Goal: Check status: Check status

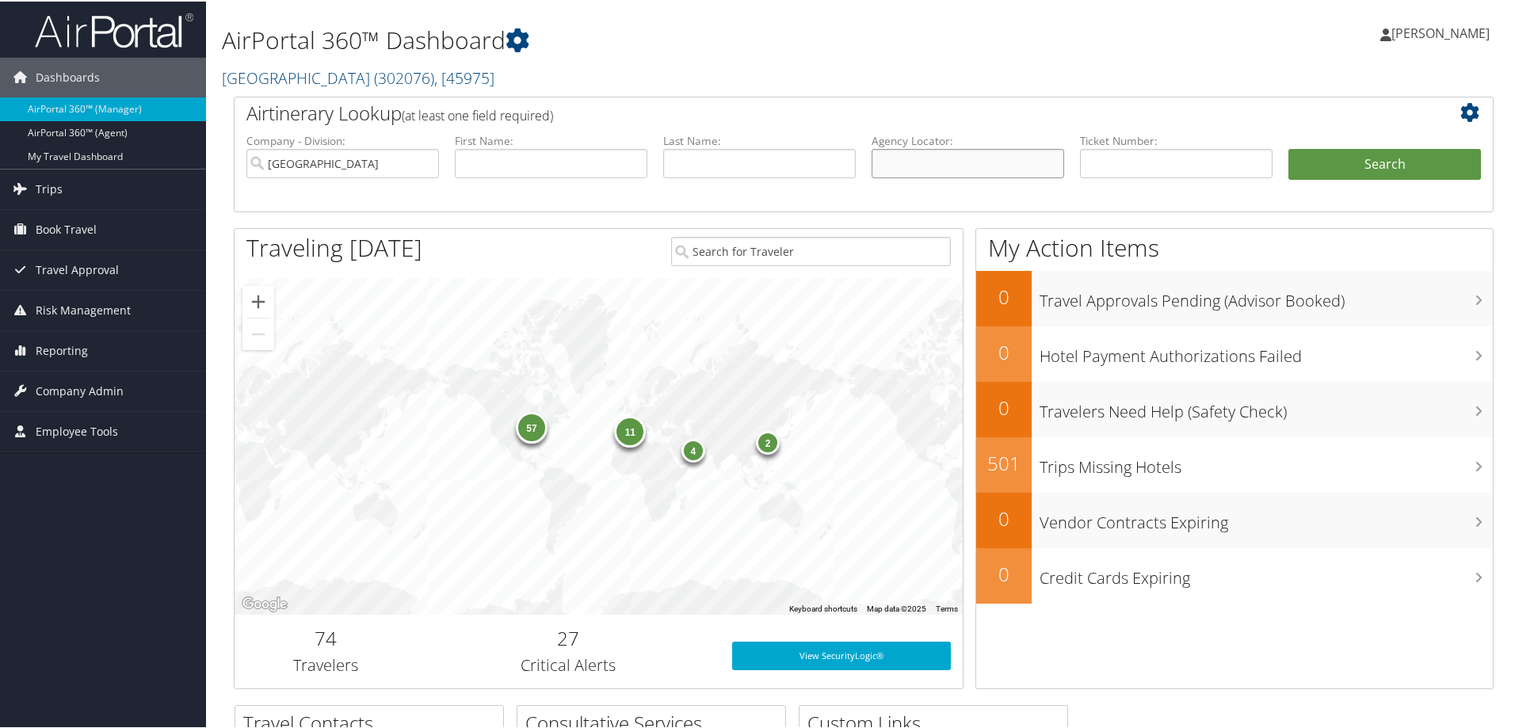
click at [905, 158] on input "text" at bounding box center [967, 161] width 192 height 29
paste input "0018998454823"
type input "0018998454823"
drag, startPoint x: 860, startPoint y: 166, endPoint x: 751, endPoint y: 164, distance: 109.3
click at [751, 164] on ul "Company - Division: Temple University First Name: Last Name: Agency Locator: 00…" at bounding box center [863, 171] width 1250 height 79
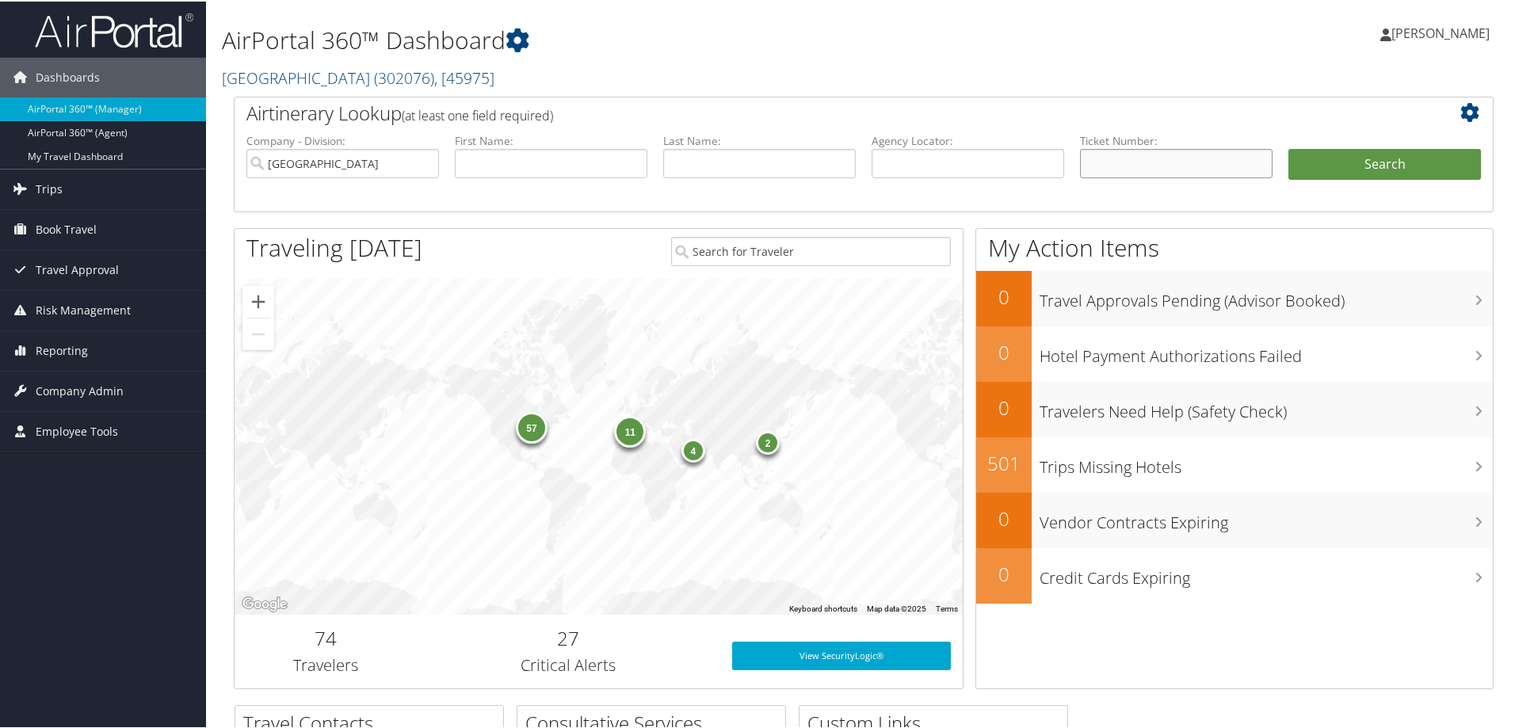
click at [1115, 157] on input "text" at bounding box center [1176, 161] width 192 height 29
paste input "0018998454823"
type input "0018998454823"
click at [426, 160] on input "Temple University" at bounding box center [342, 161] width 192 height 29
click at [1327, 162] on button "Search" at bounding box center [1384, 163] width 192 height 32
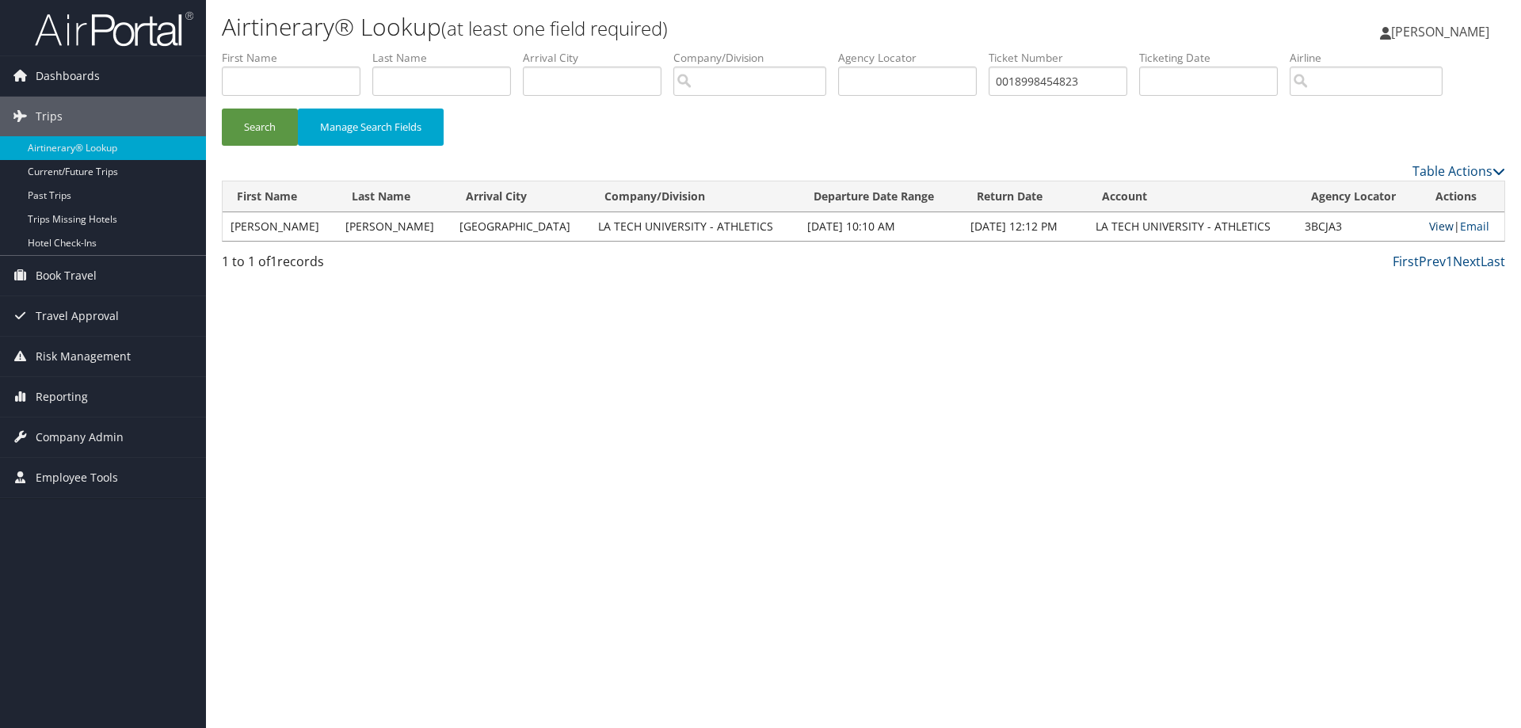
click at [1429, 226] on link "View" at bounding box center [1441, 226] width 25 height 15
click at [1430, 226] on link "View" at bounding box center [1441, 226] width 25 height 15
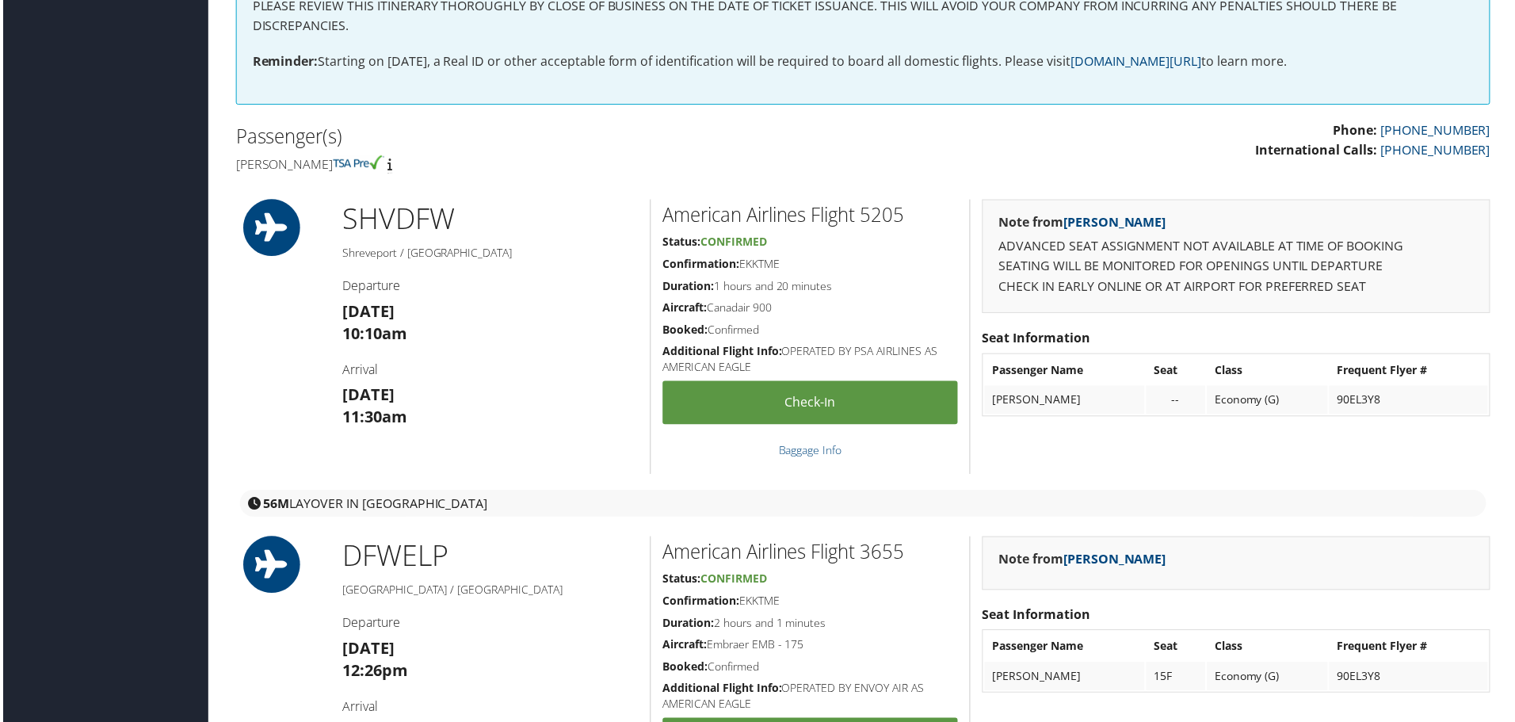
scroll to position [396, 0]
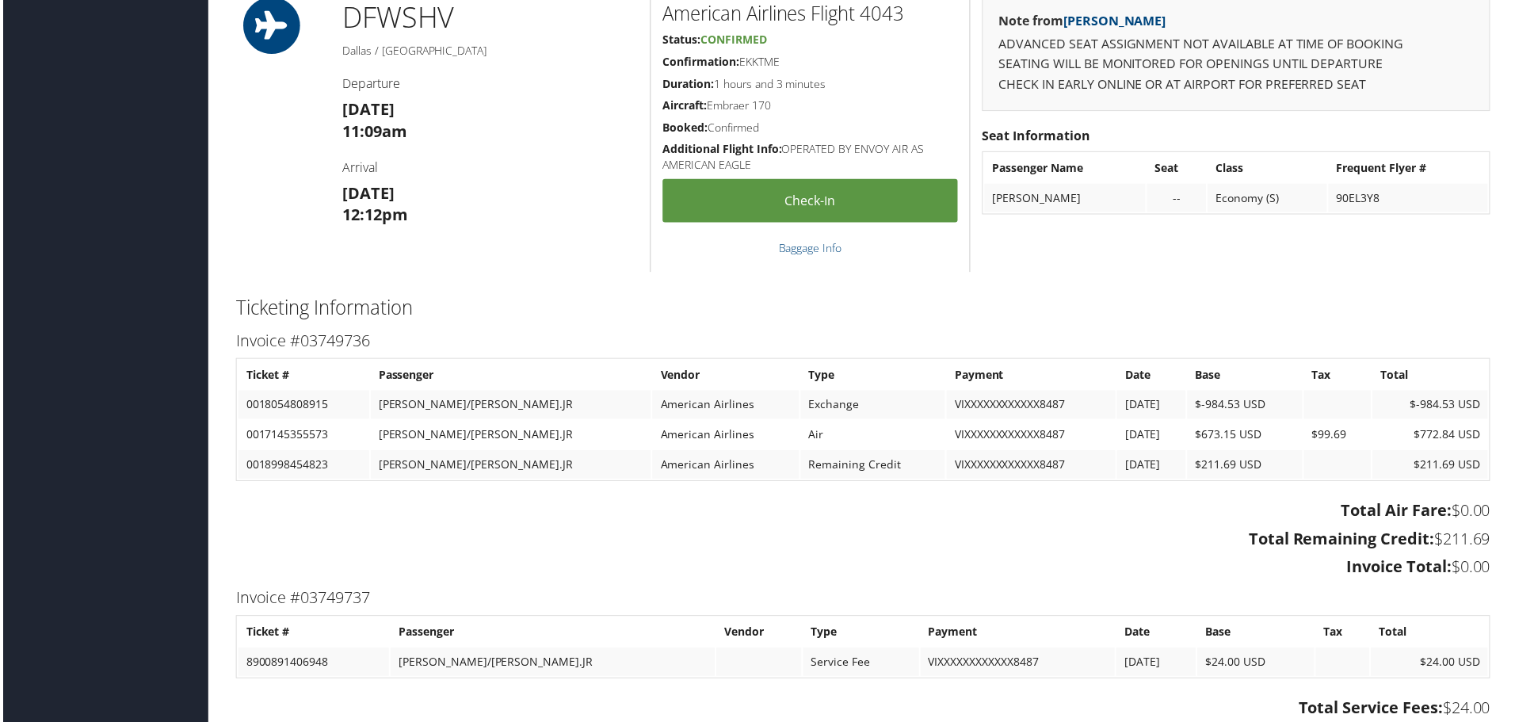
scroll to position [1710, 0]
